Goal: Information Seeking & Learning: Learn about a topic

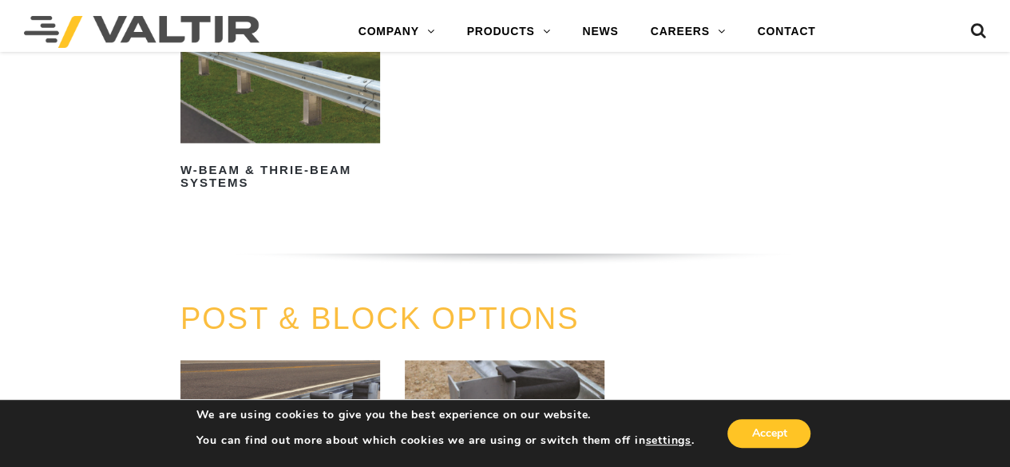
scroll to position [1117, 0]
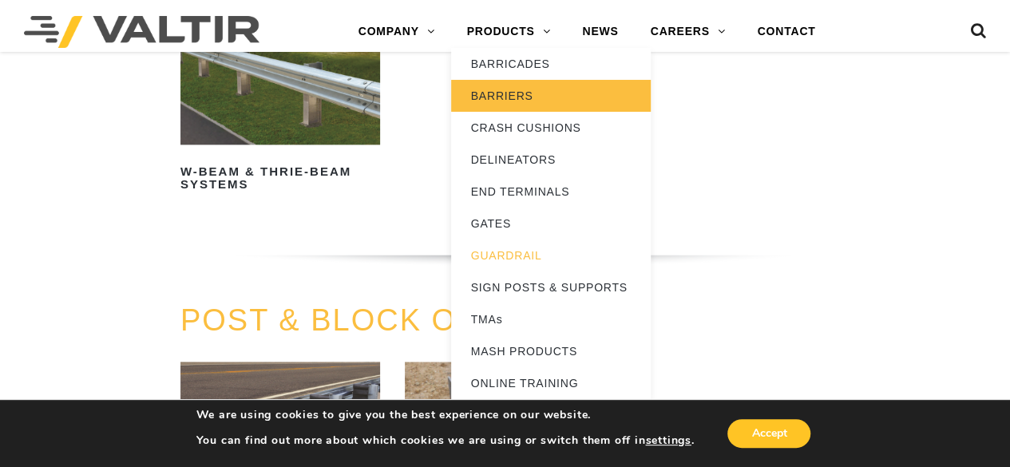
click at [507, 92] on link "BARRIERS" at bounding box center [551, 96] width 200 height 32
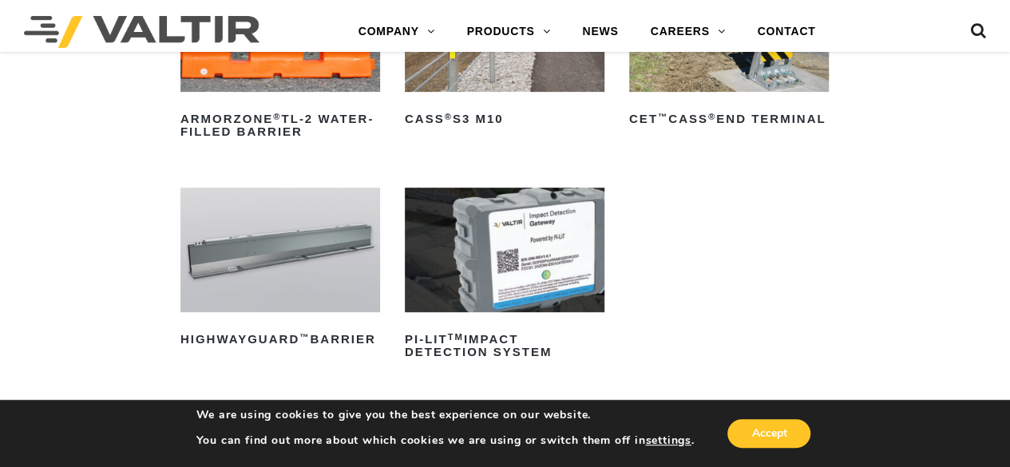
scroll to position [319, 0]
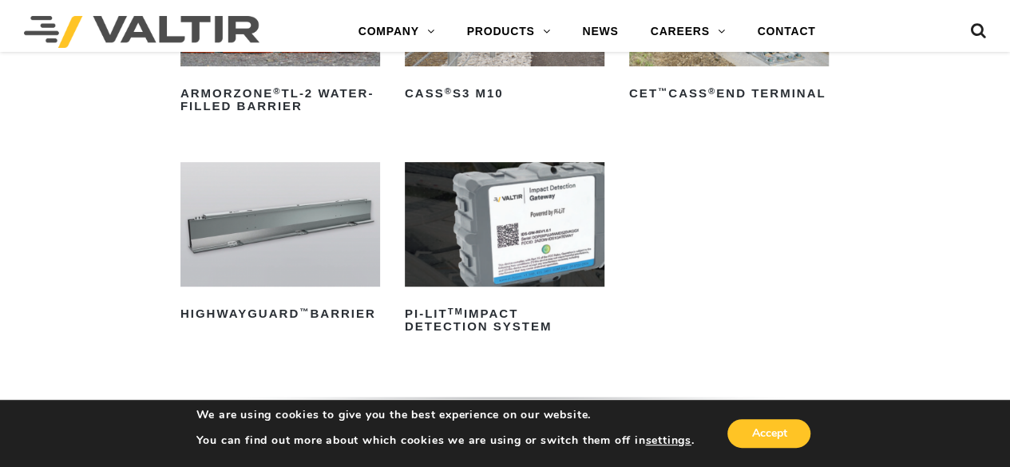
click at [289, 229] on img at bounding box center [280, 224] width 200 height 124
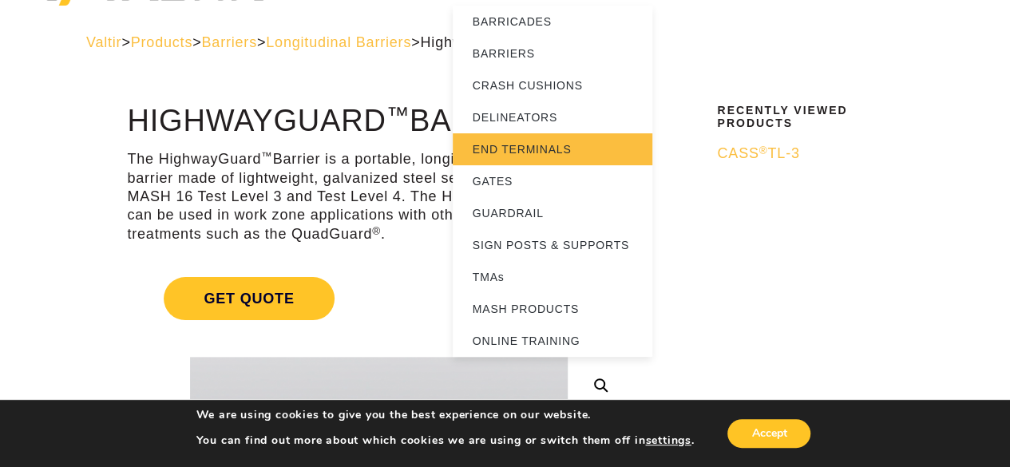
scroll to position [80, 0]
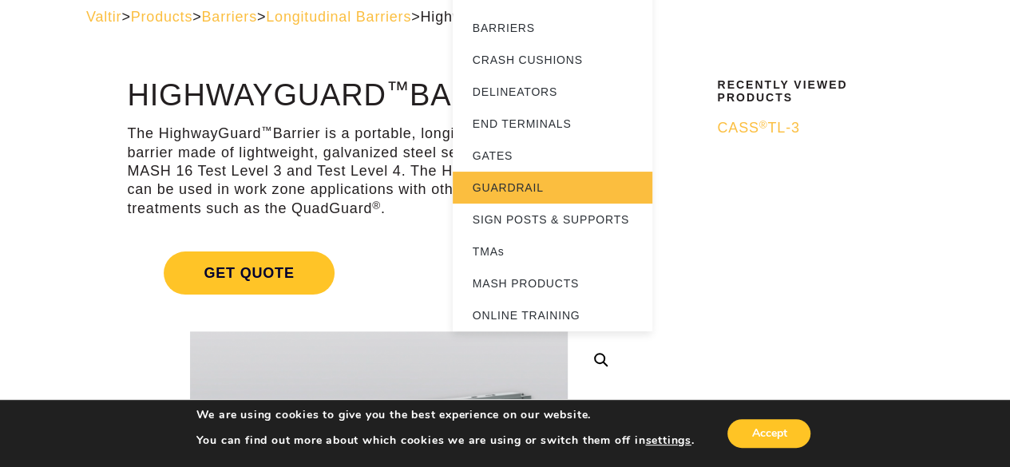
click at [519, 185] on link "GUARDRAIL" at bounding box center [553, 188] width 200 height 32
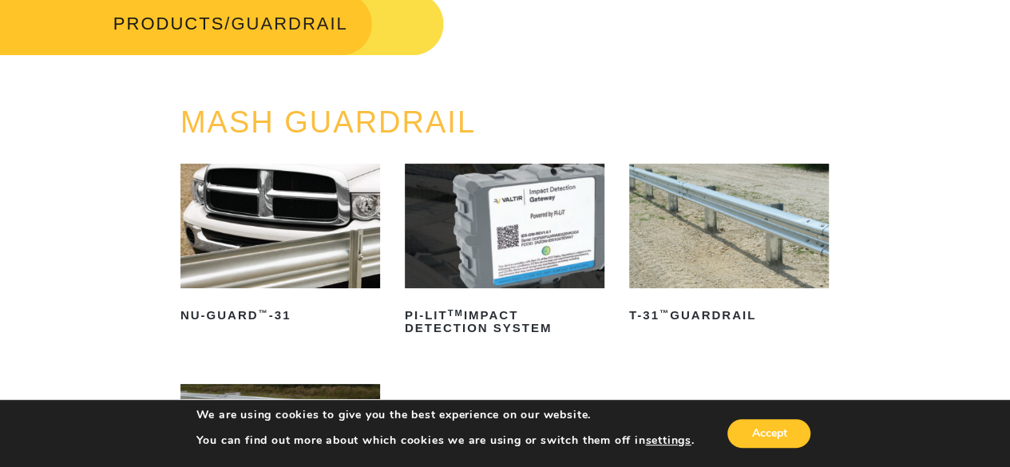
scroll to position [160, 0]
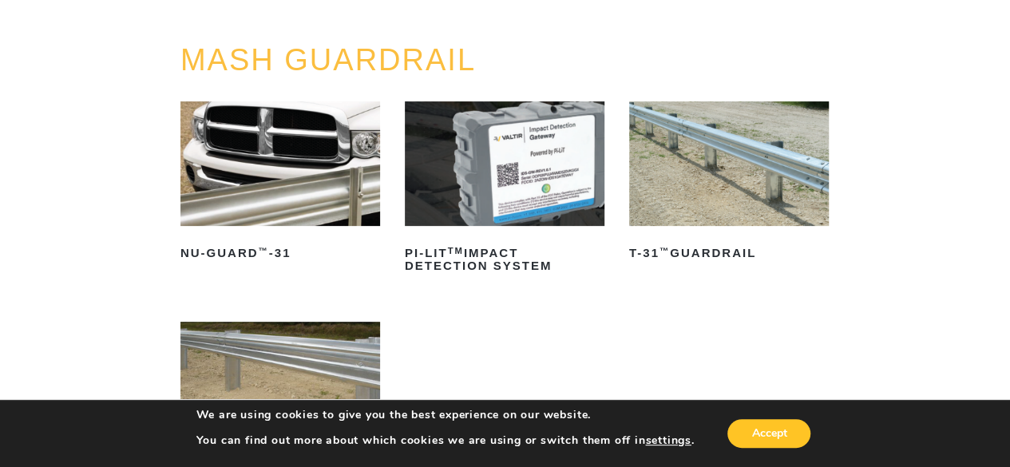
click at [674, 184] on img at bounding box center [729, 163] width 200 height 124
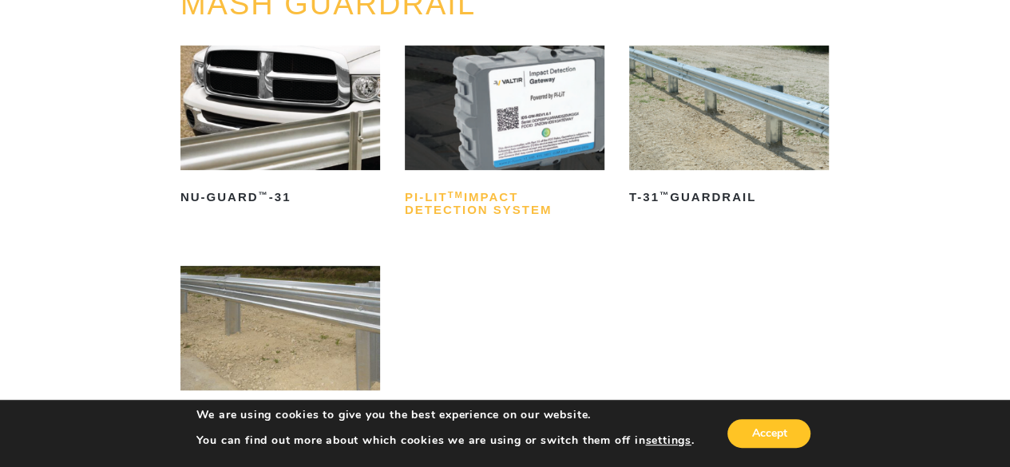
scroll to position [239, 0]
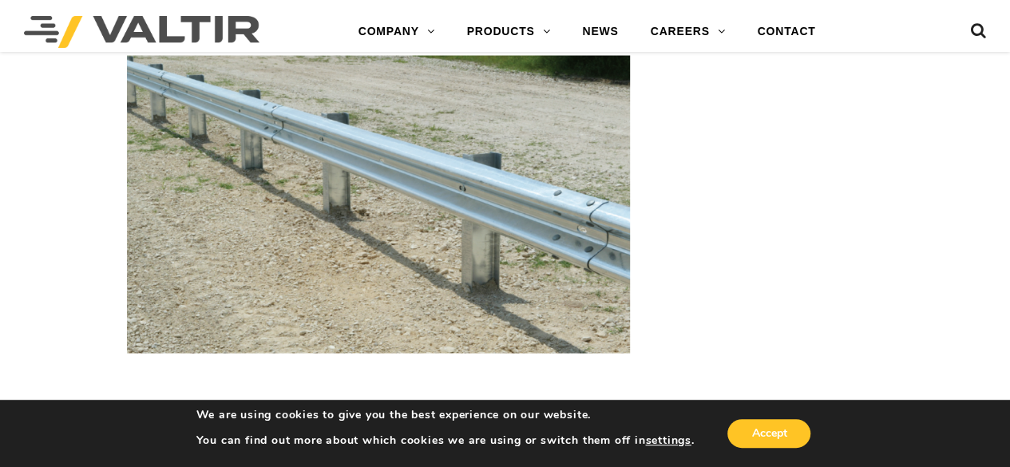
scroll to position [1516, 0]
